Goal: Information Seeking & Learning: Stay updated

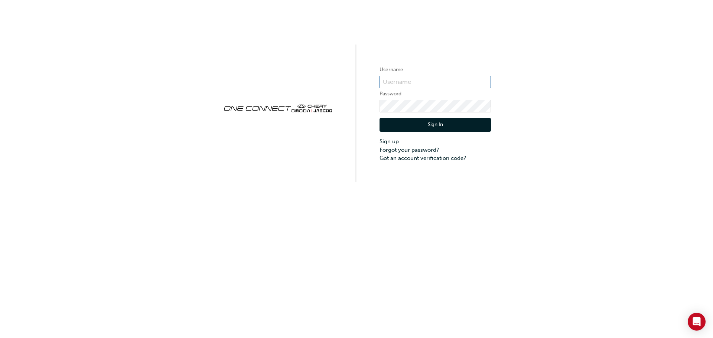
type input "ONE00227"
click at [440, 128] on button "Sign In" at bounding box center [435, 125] width 111 height 14
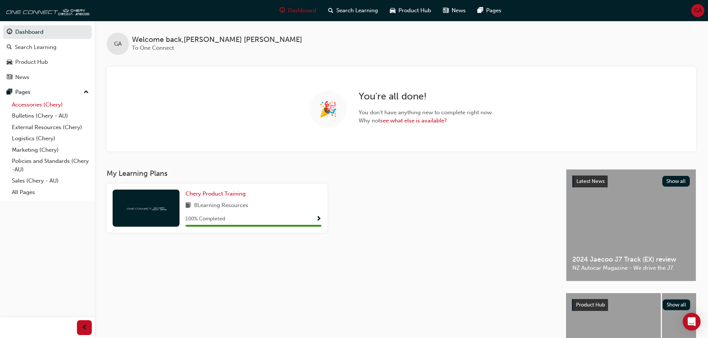
click at [51, 107] on link "Accessories (Chery)" at bounding box center [50, 105] width 83 height 12
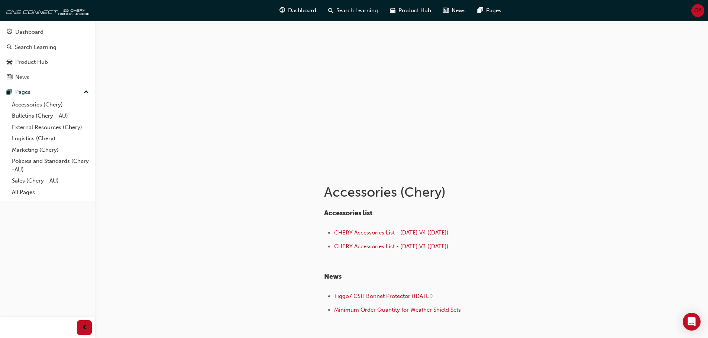
click at [389, 232] on span "CHERY Accessories List - Aug 25 V4 (25.08.25)" at bounding box center [391, 233] width 114 height 7
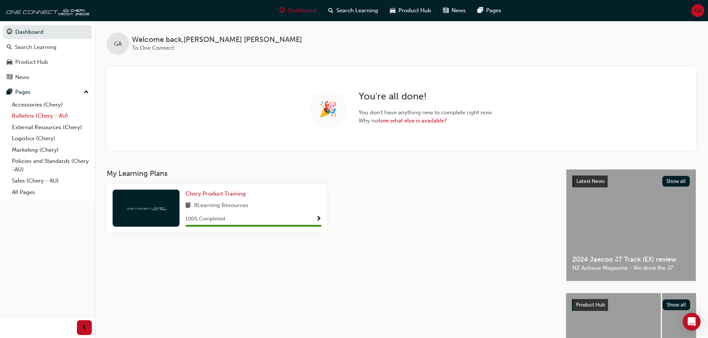
click at [73, 119] on link "Bulletins (Chery - AU)" at bounding box center [50, 116] width 83 height 12
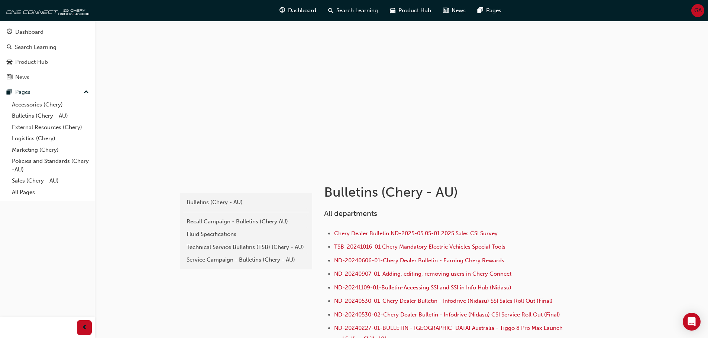
scroll to position [37, 0]
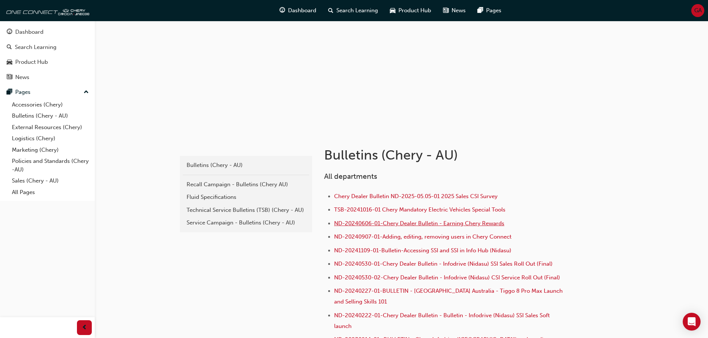
click at [382, 221] on span "ND-20240606-01-Chery Dealer Bulletin - Earning Chery Rewards" at bounding box center [419, 223] width 170 height 7
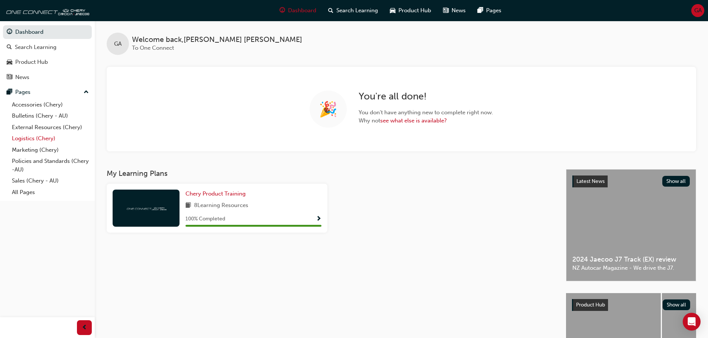
click at [54, 143] on link "Logistics (Chery)" at bounding box center [50, 139] width 83 height 12
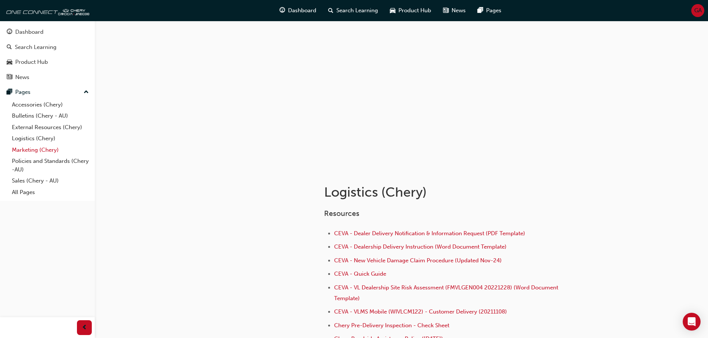
click at [55, 149] on link "Marketing (Chery)" at bounding box center [50, 151] width 83 height 12
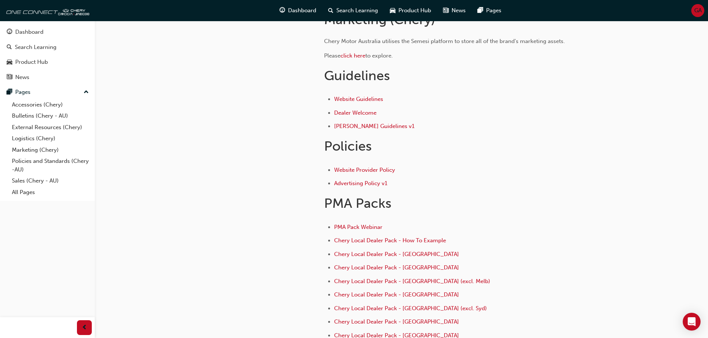
scroll to position [186, 0]
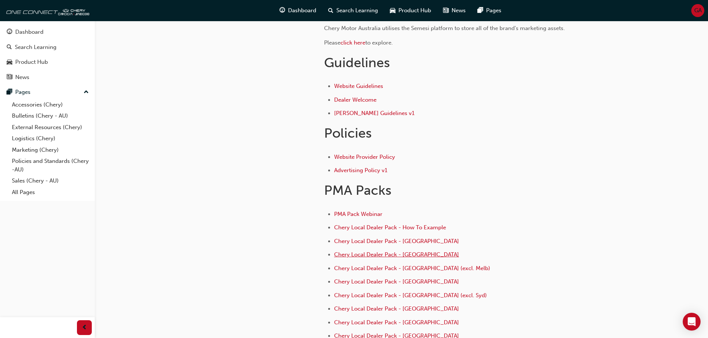
click at [414, 252] on span "Chery Local Dealer Pack - [GEOGRAPHIC_DATA]" at bounding box center [396, 255] width 125 height 7
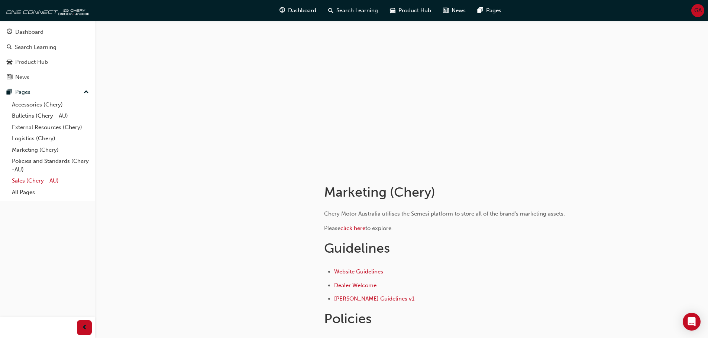
click at [54, 183] on link "Sales (Chery - AU)" at bounding box center [50, 181] width 83 height 12
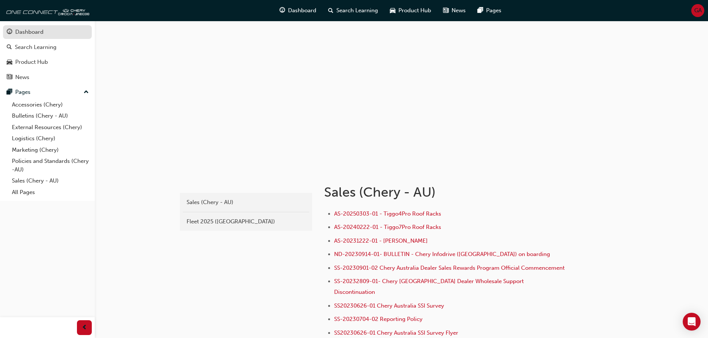
click at [42, 33] on div "Dashboard" at bounding box center [29, 32] width 28 height 9
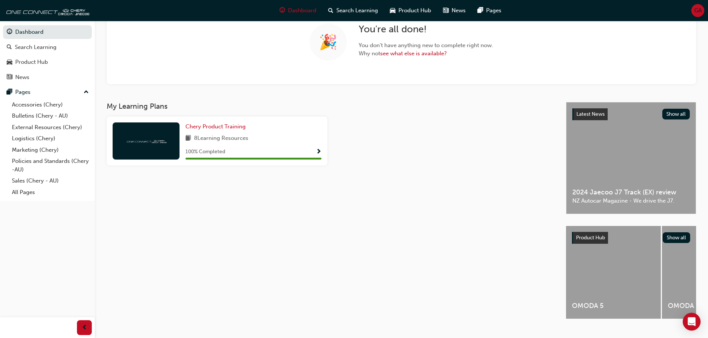
scroll to position [74, 0]
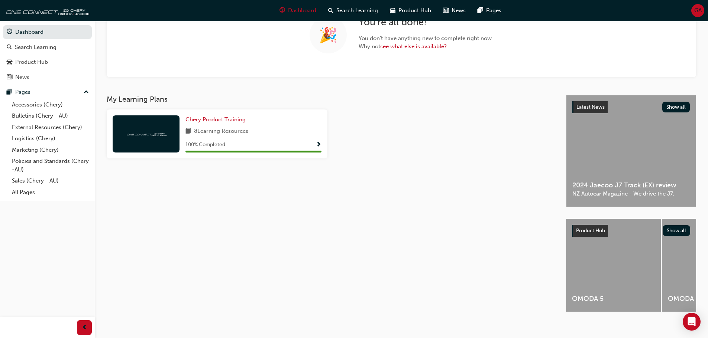
click at [648, 172] on div "Latest News Show all 2024 Jaecoo J7 Track (EX) review NZ Autocar Magazine - We …" at bounding box center [630, 150] width 129 height 111
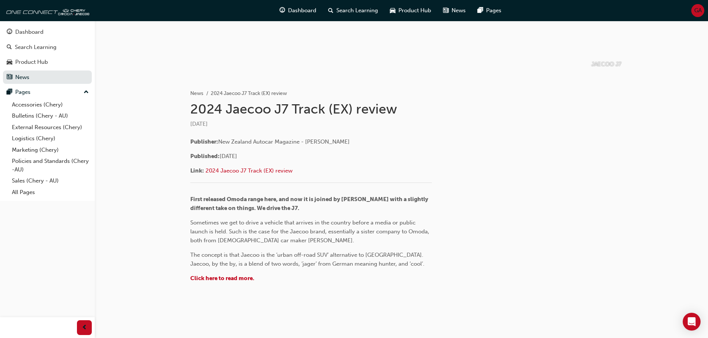
scroll to position [98, 0]
